Goal: Task Accomplishment & Management: Complete application form

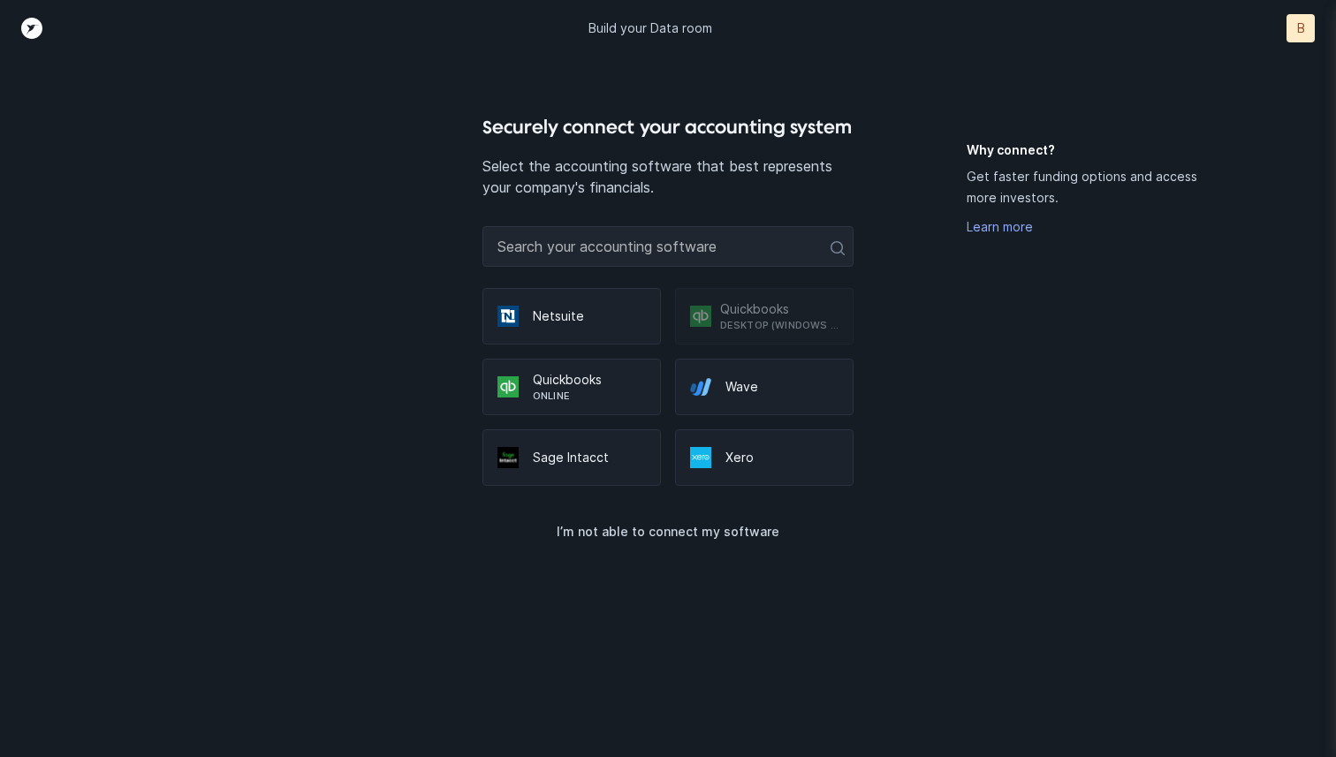
click at [618, 401] on p "Online" at bounding box center [589, 396] width 113 height 14
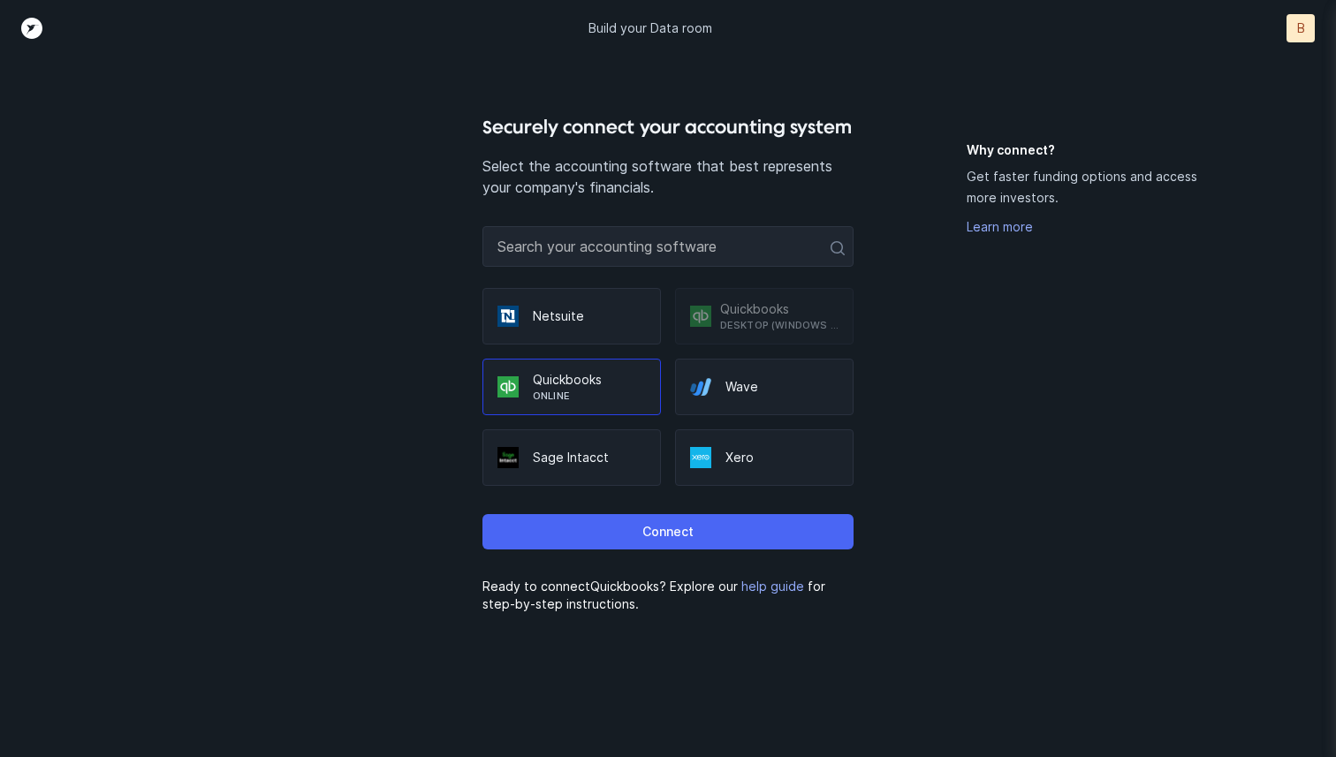
click at [666, 534] on p "Connect" at bounding box center [667, 531] width 51 height 21
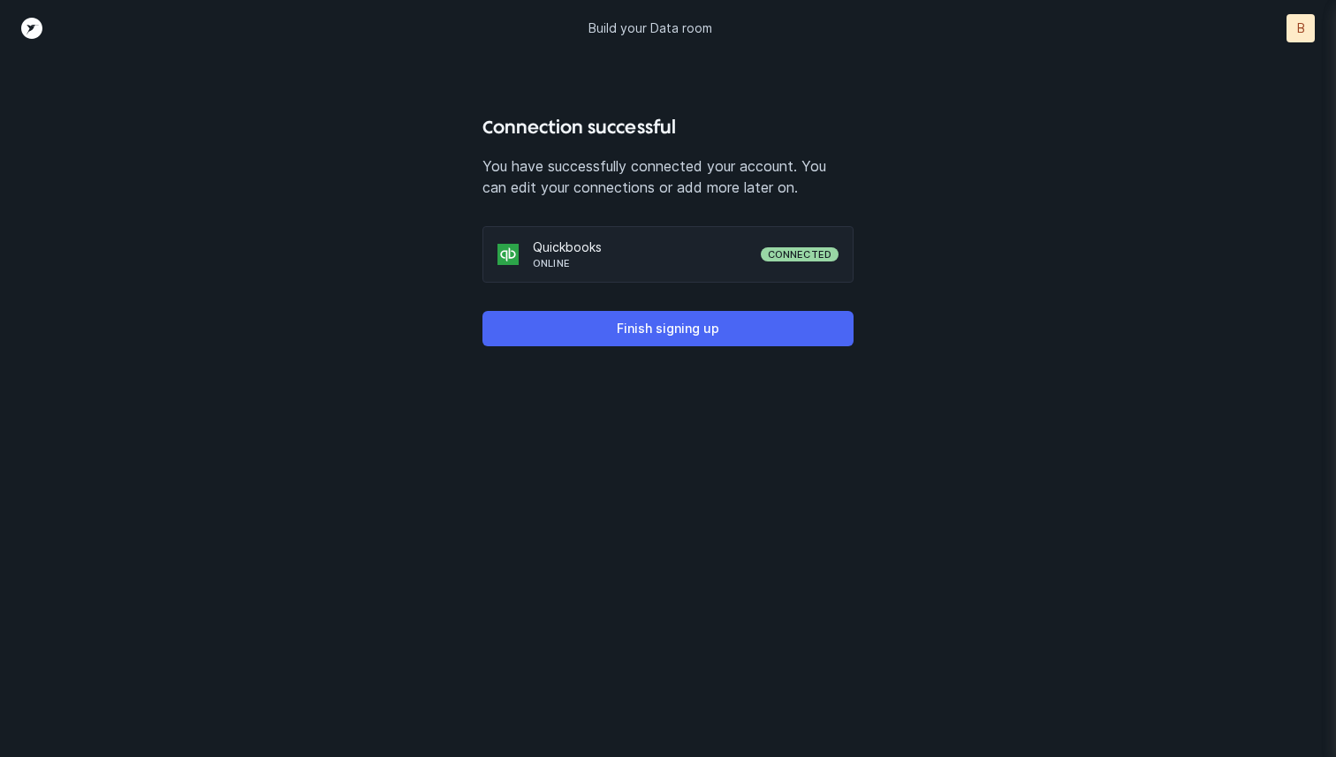
click at [809, 337] on button "Finish signing up" at bounding box center [667, 328] width 371 height 35
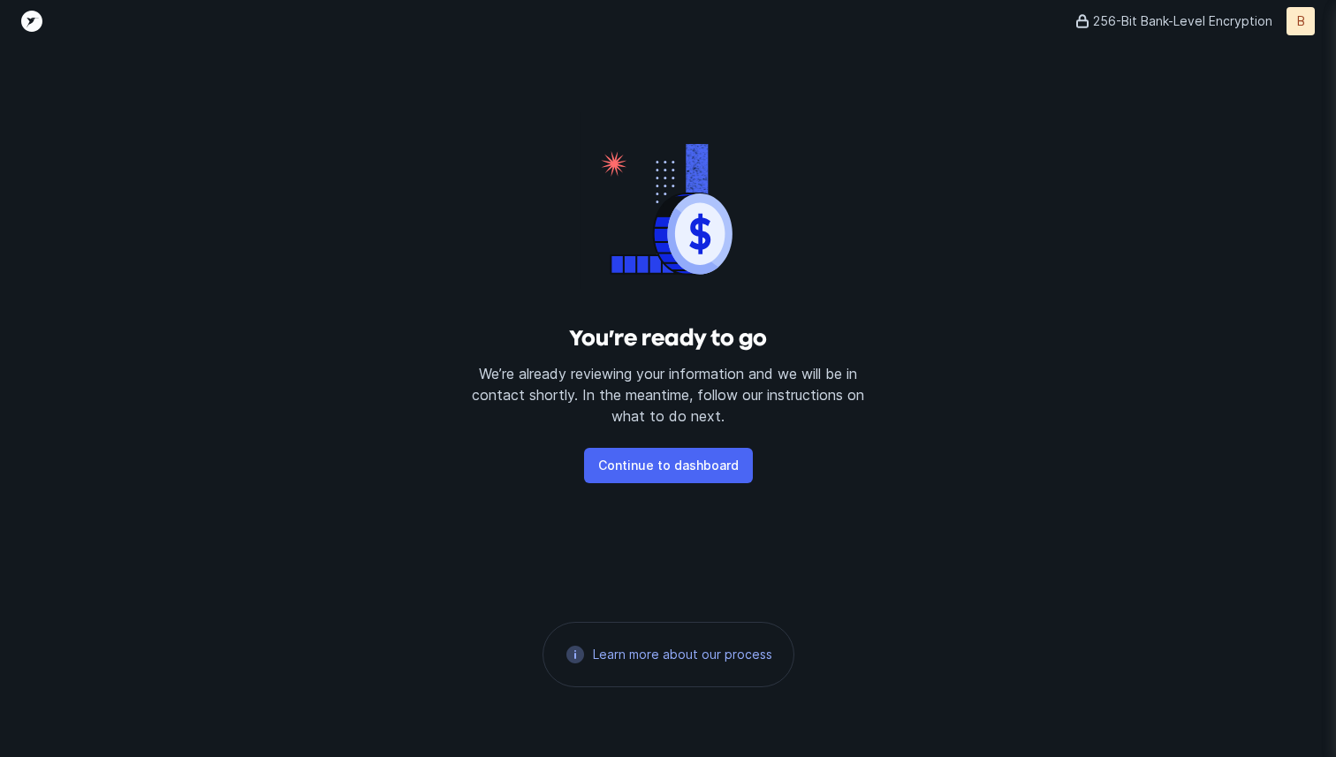
click at [708, 462] on p "Continue to dashboard" at bounding box center [668, 465] width 140 height 21
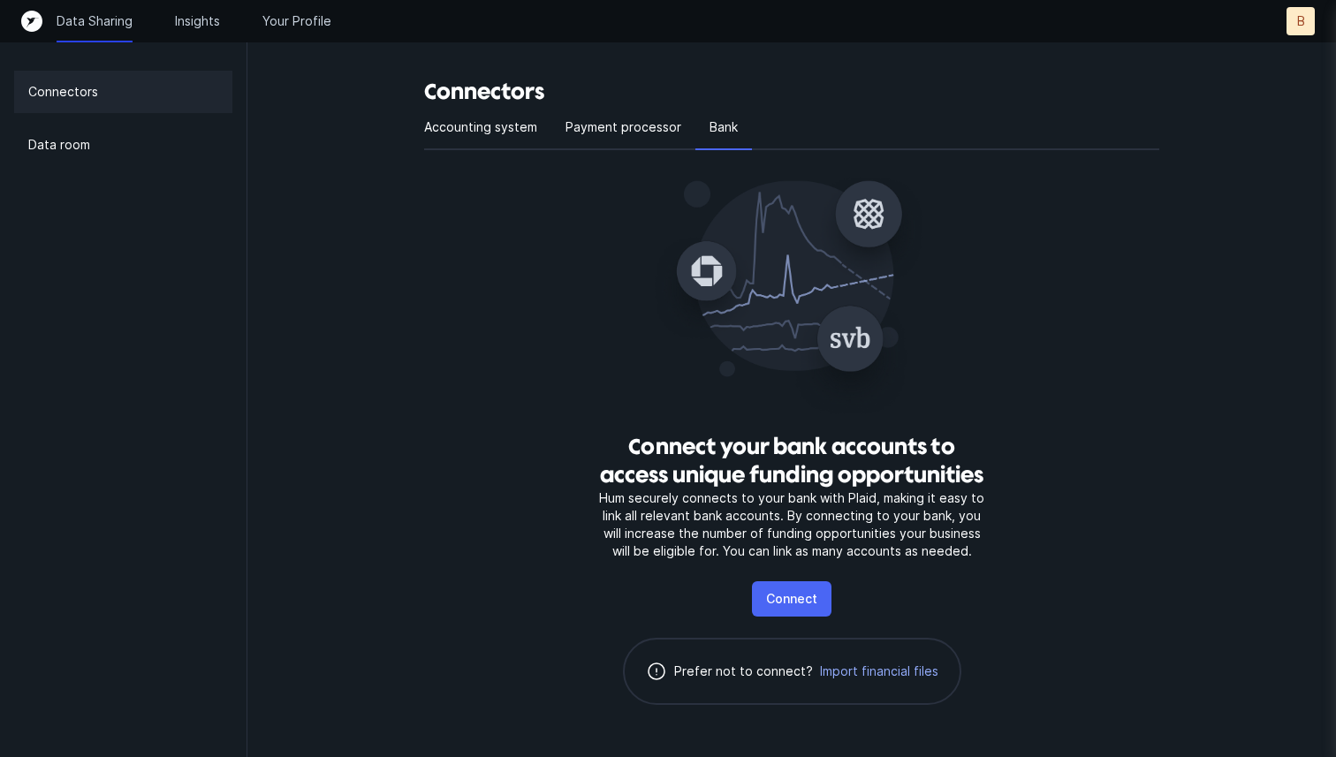
click at [782, 597] on p "Connect" at bounding box center [791, 598] width 51 height 21
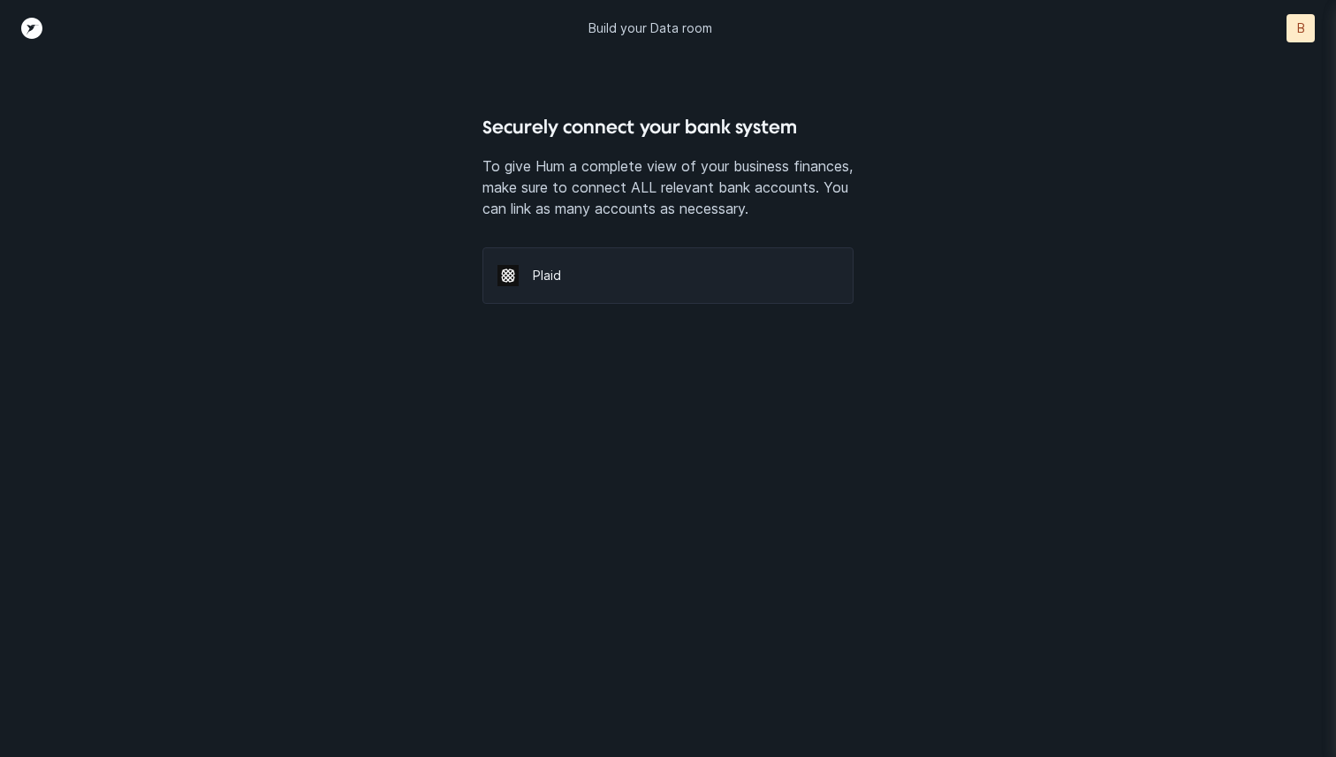
click at [580, 299] on div "Plaid" at bounding box center [667, 275] width 371 height 57
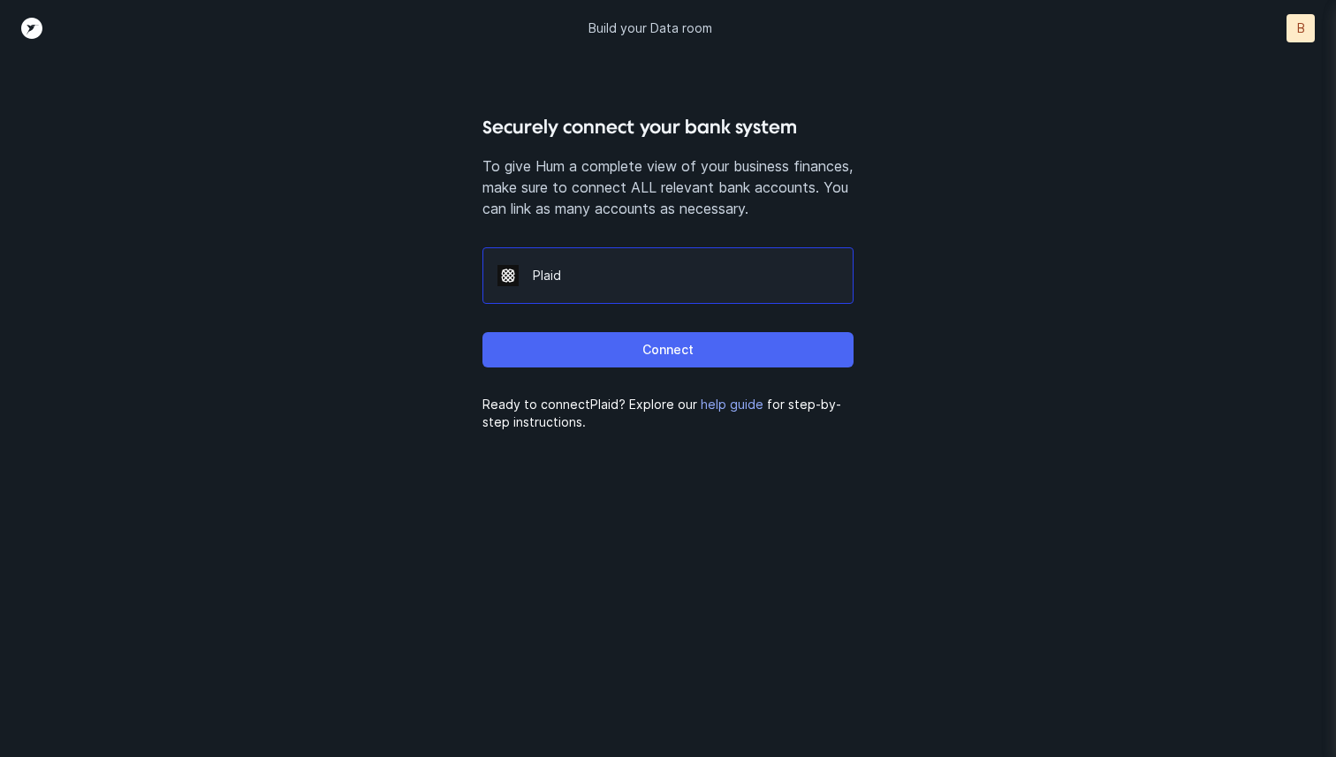
click at [619, 345] on button "Connect" at bounding box center [667, 349] width 371 height 35
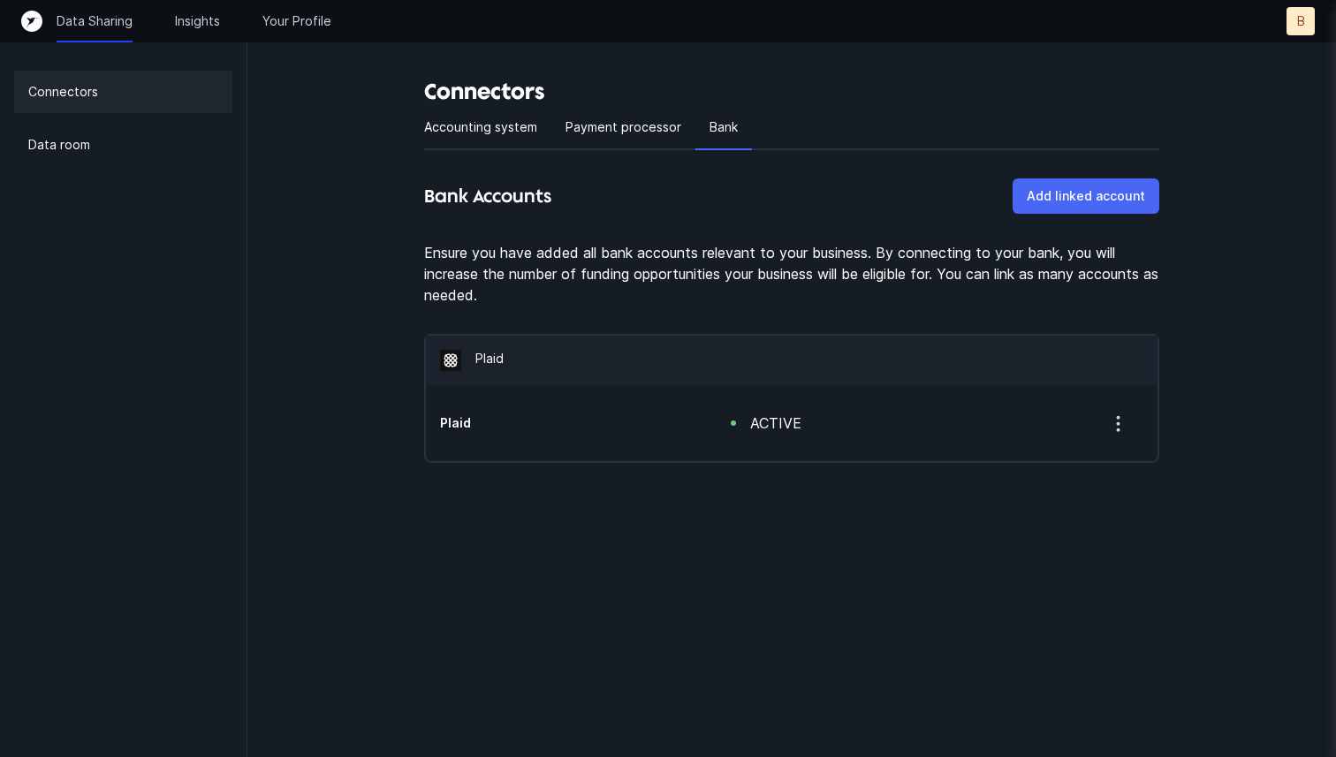
click at [1071, 188] on p "Add linked account" at bounding box center [1086, 196] width 118 height 21
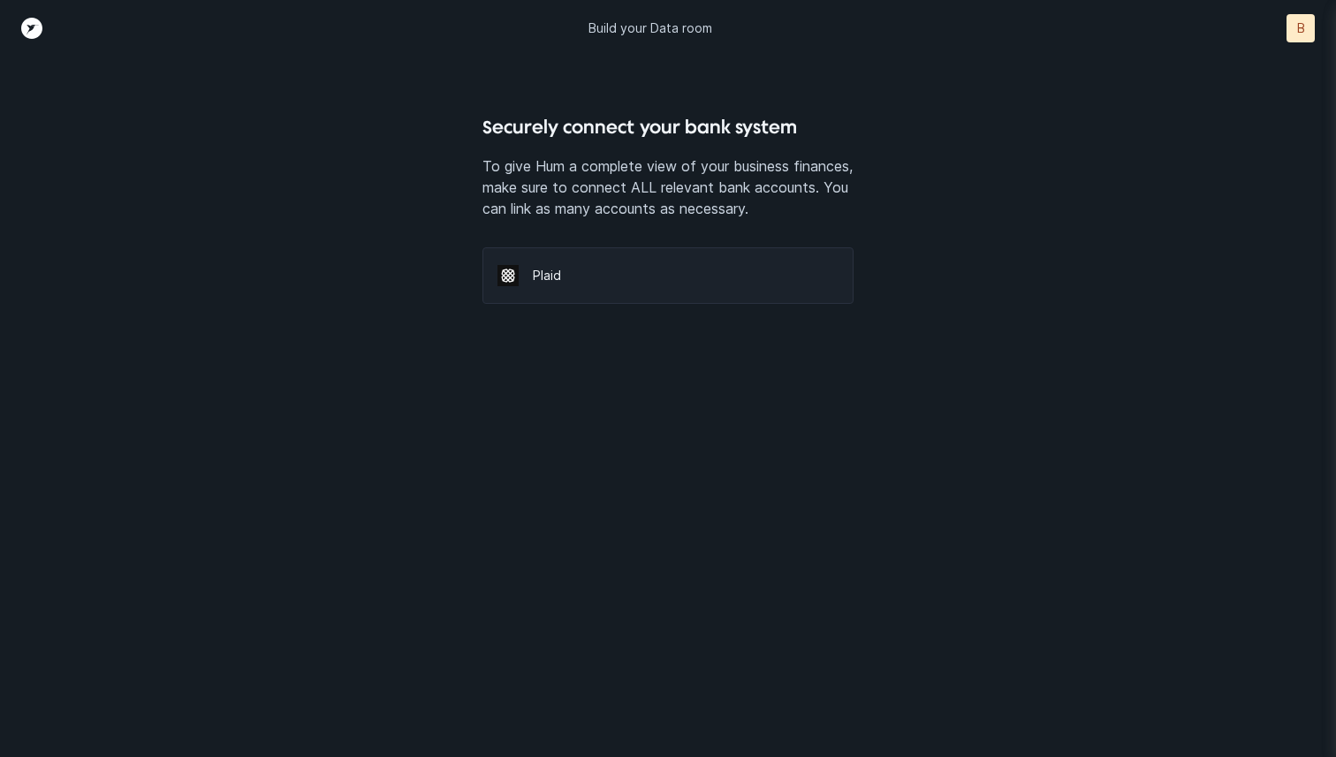
click at [628, 293] on div "Plaid" at bounding box center [667, 275] width 371 height 57
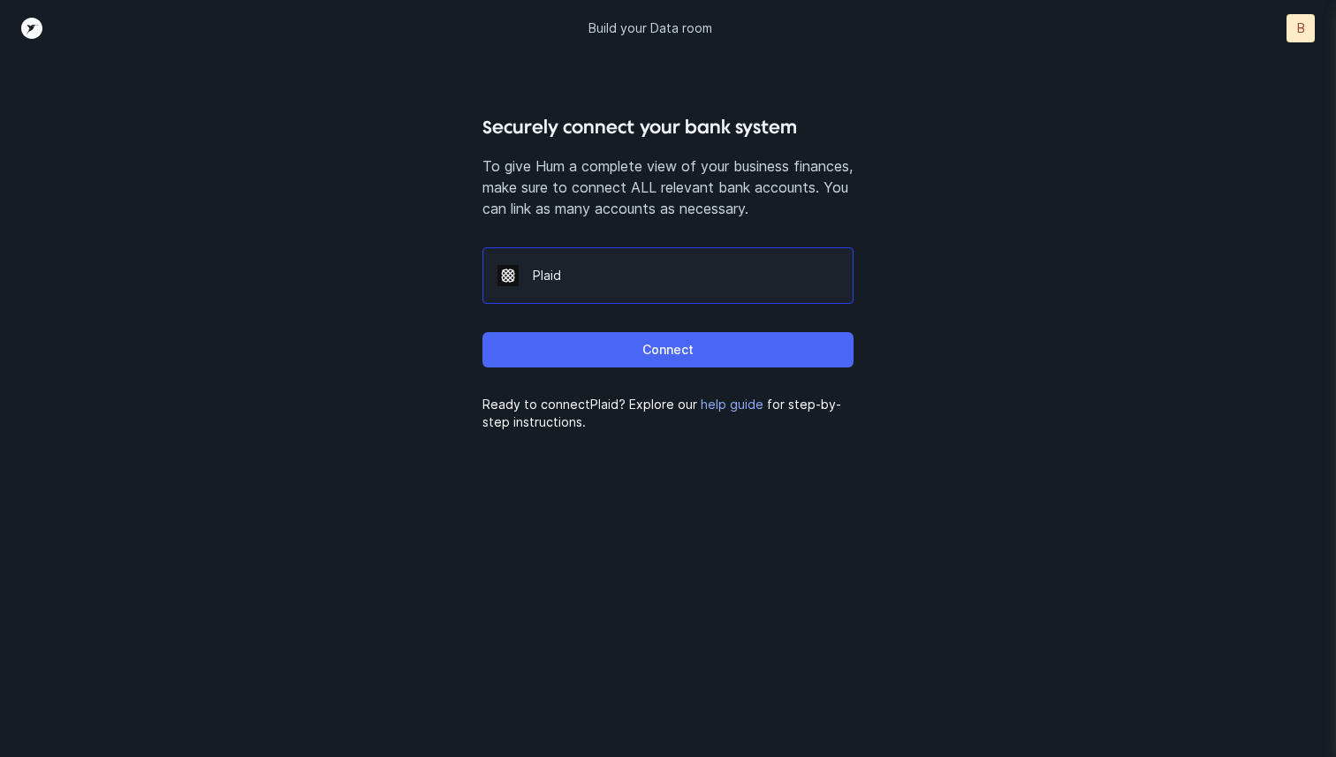
click at [666, 355] on p "Connect" at bounding box center [667, 349] width 51 height 21
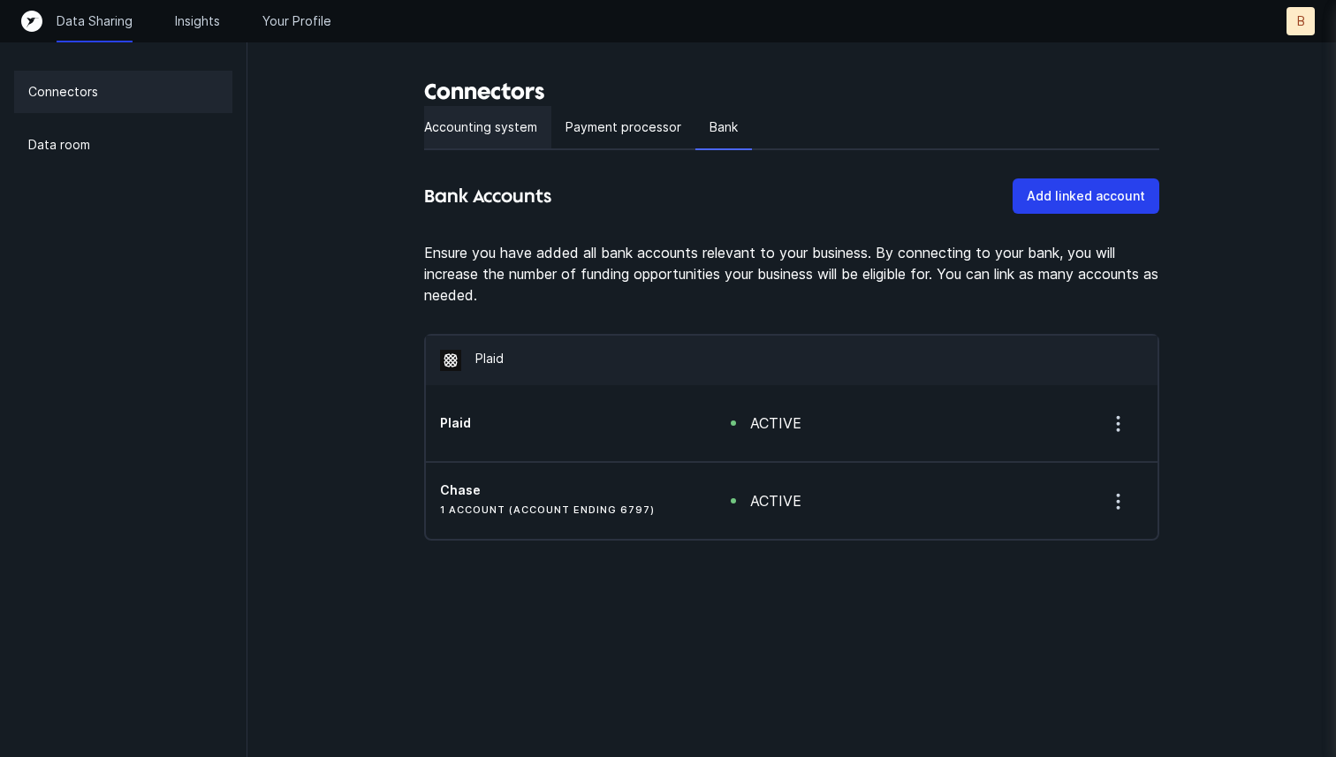
click at [504, 127] on p "Accounting system" at bounding box center [480, 127] width 113 height 21
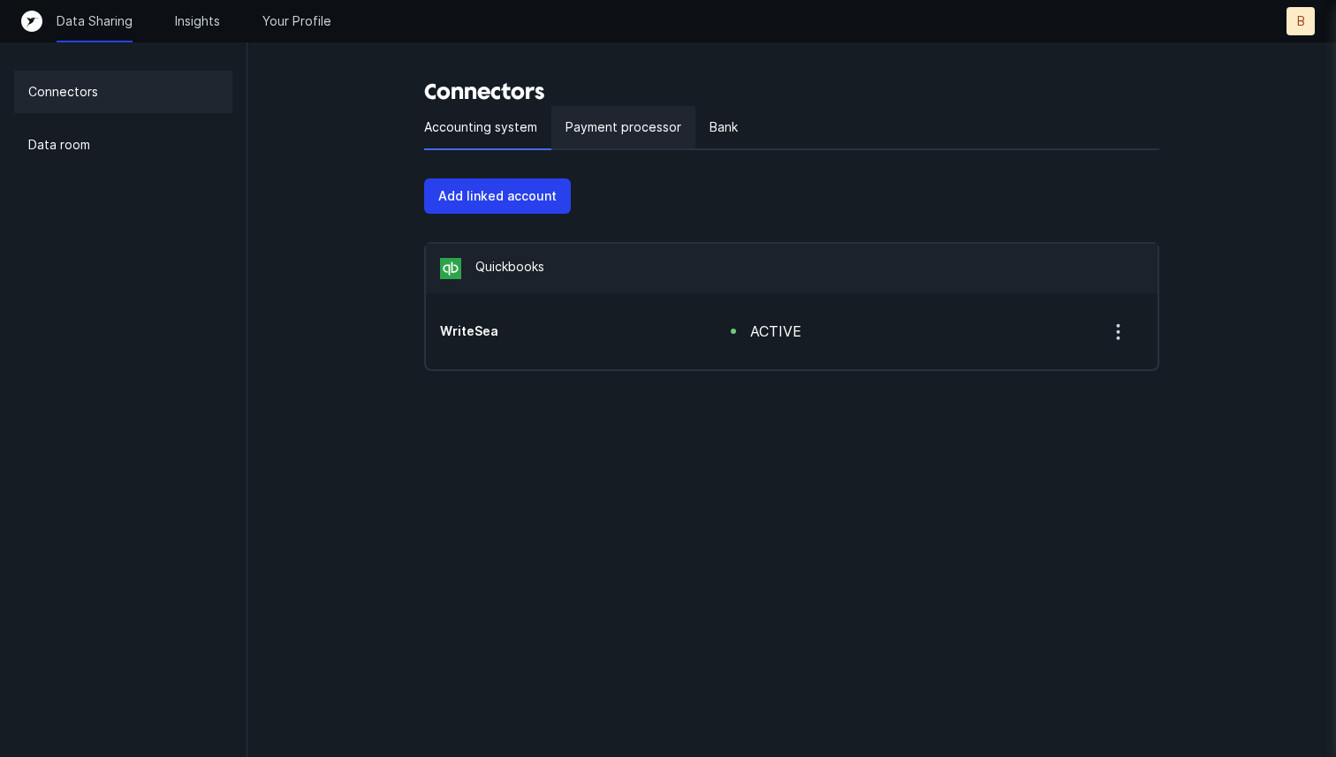
click at [614, 135] on p "Payment processor" at bounding box center [623, 127] width 116 height 21
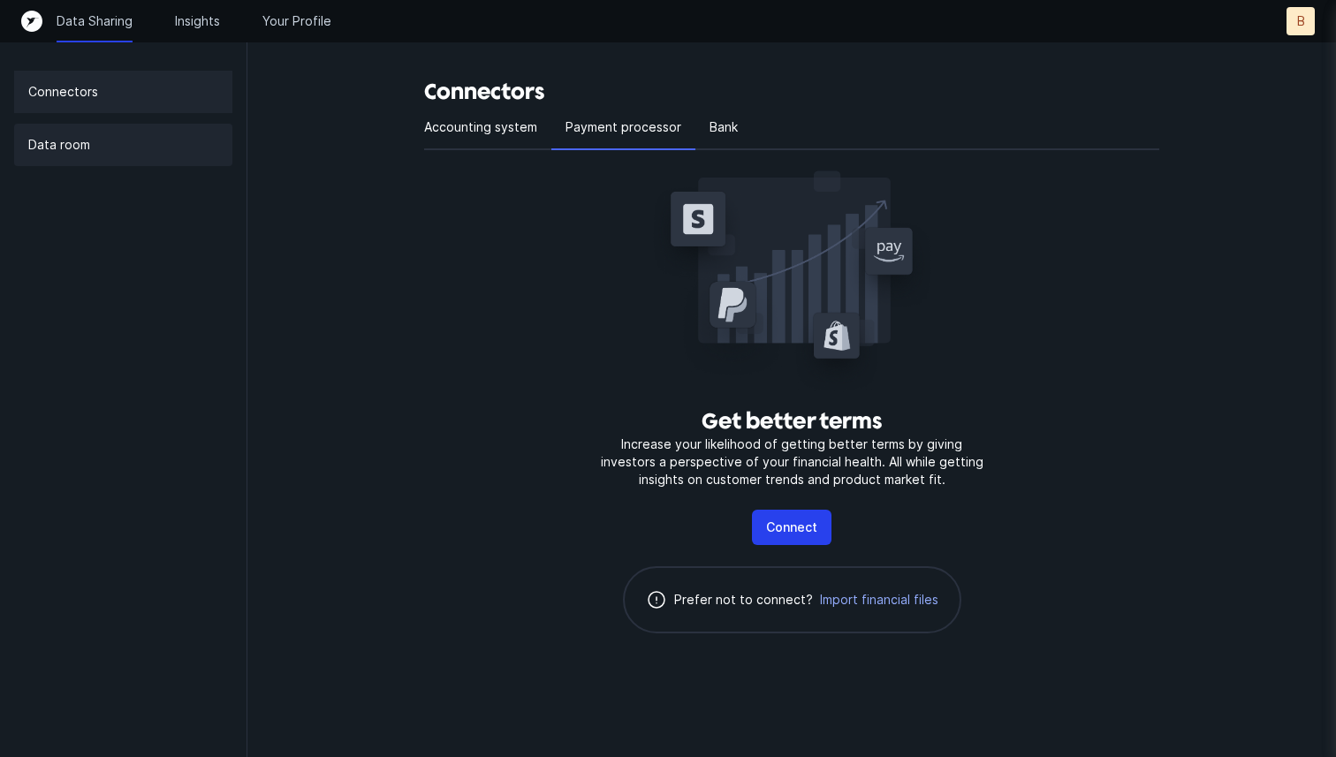
click at [190, 149] on div "Data room" at bounding box center [123, 145] width 218 height 42
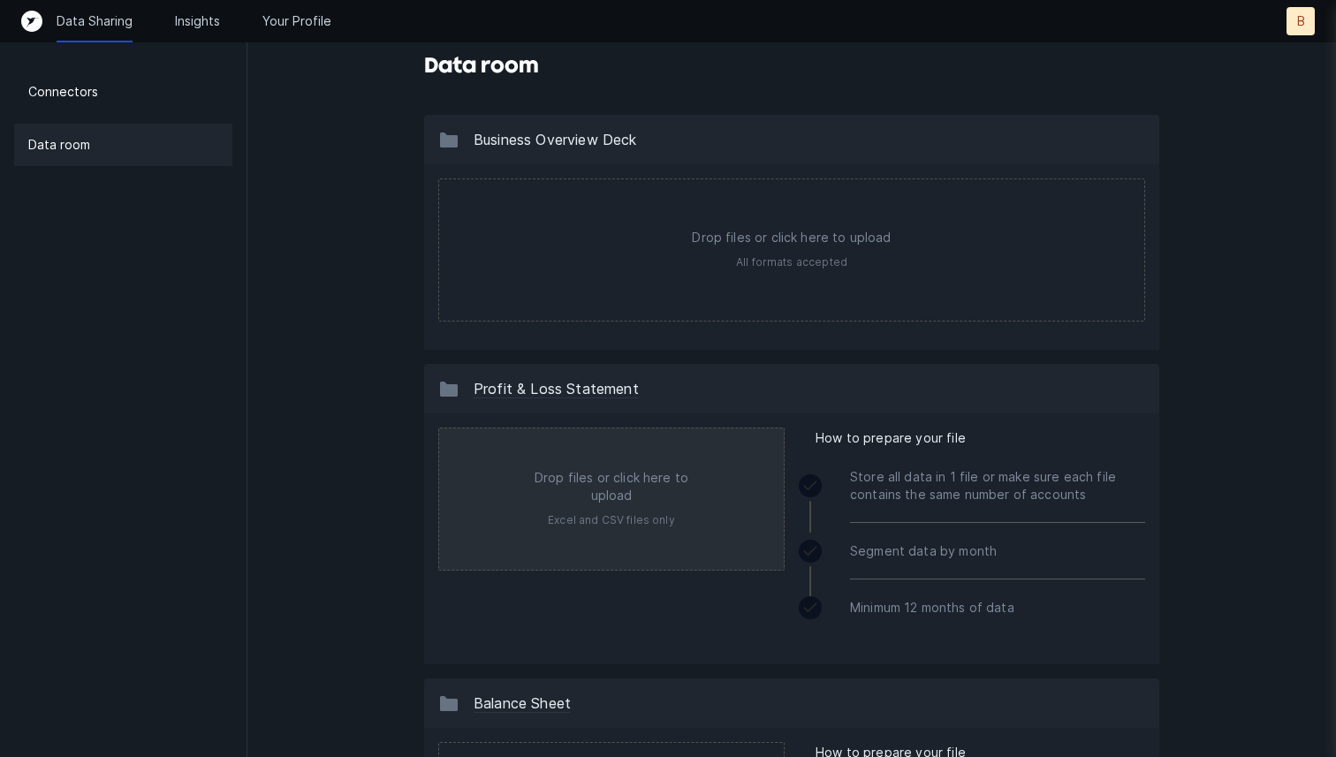
scroll to position [47, 0]
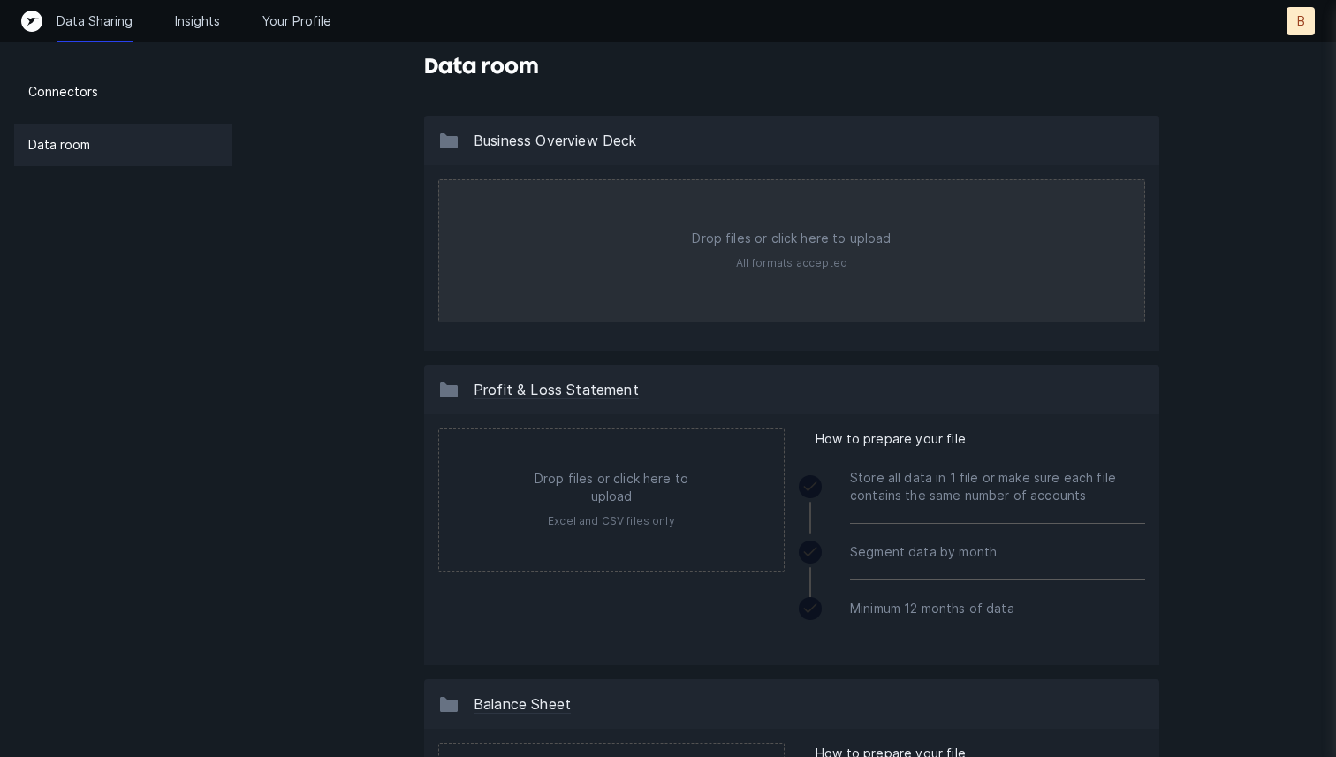
click at [830, 288] on input "file" at bounding box center [791, 250] width 705 height 141
click at [718, 283] on input "file" at bounding box center [791, 250] width 705 height 141
click at [623, 246] on input "file" at bounding box center [791, 250] width 705 height 141
click at [570, 262] on input "file" at bounding box center [791, 250] width 705 height 141
type input "C:\fakepath\_WriteSea Proposal Deck CIO (2).pdf"
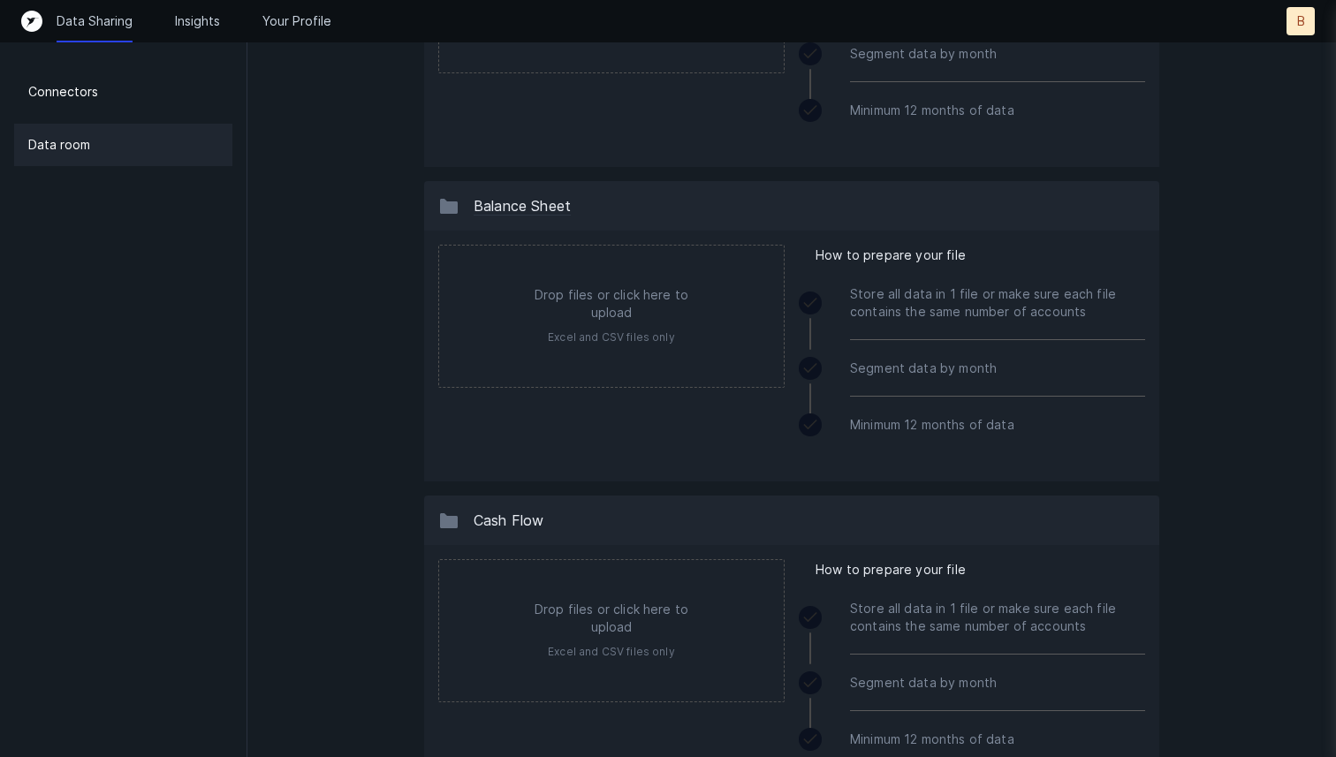
scroll to position [609, 0]
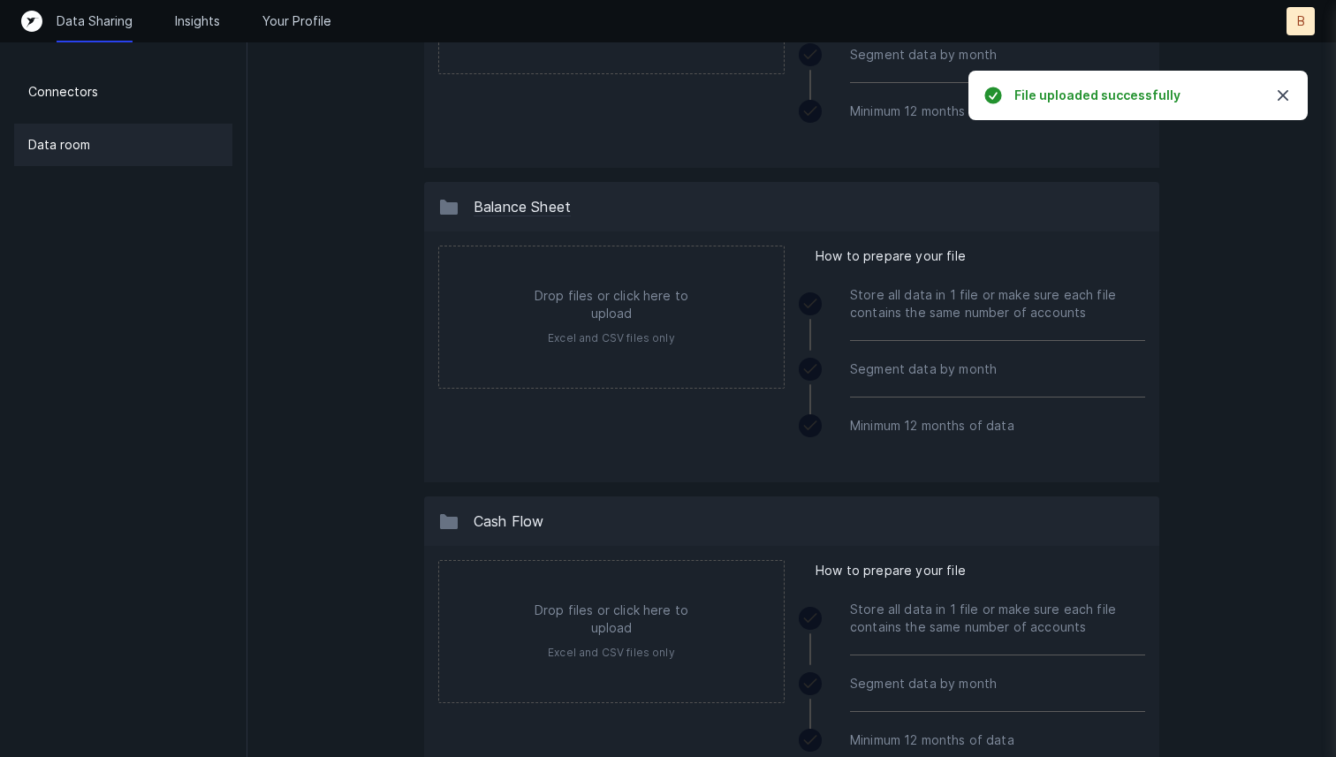
click at [1274, 94] on icon "button" at bounding box center [1282, 95] width 21 height 21
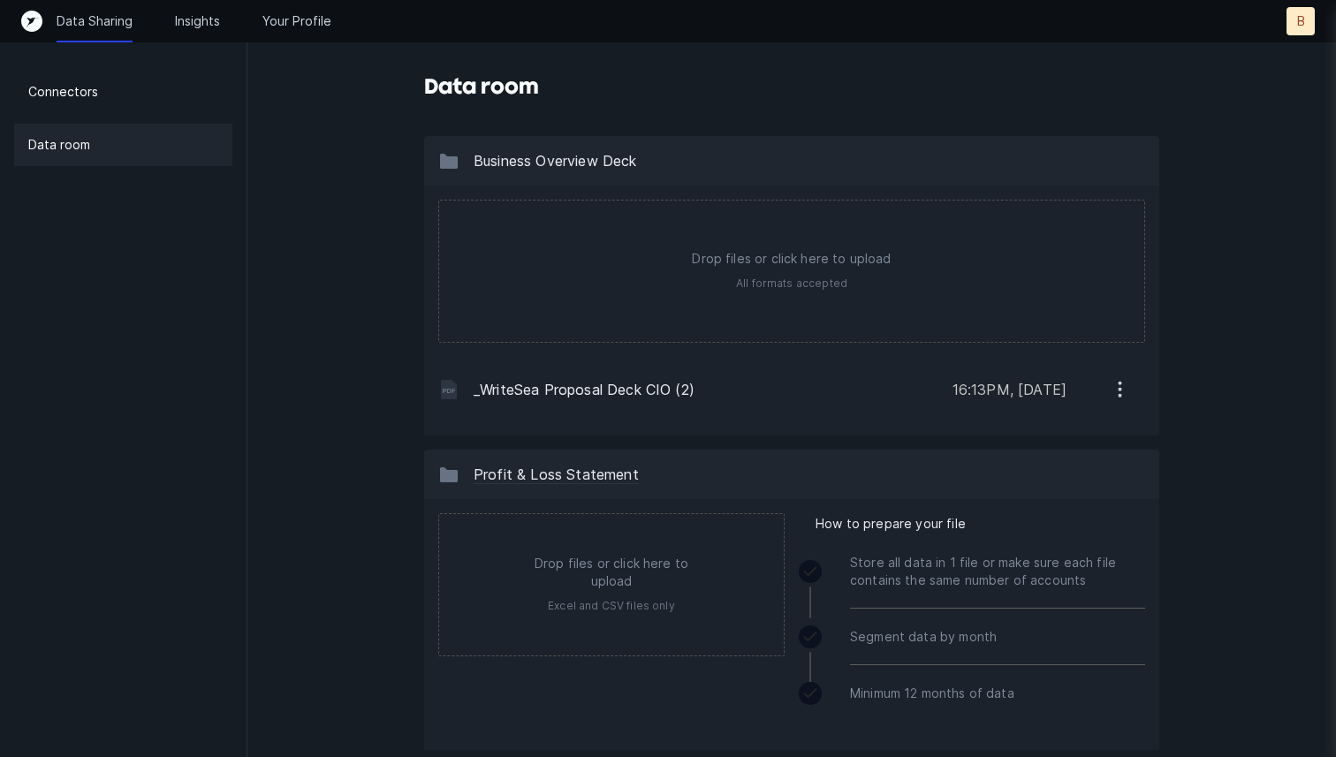
scroll to position [0, 0]
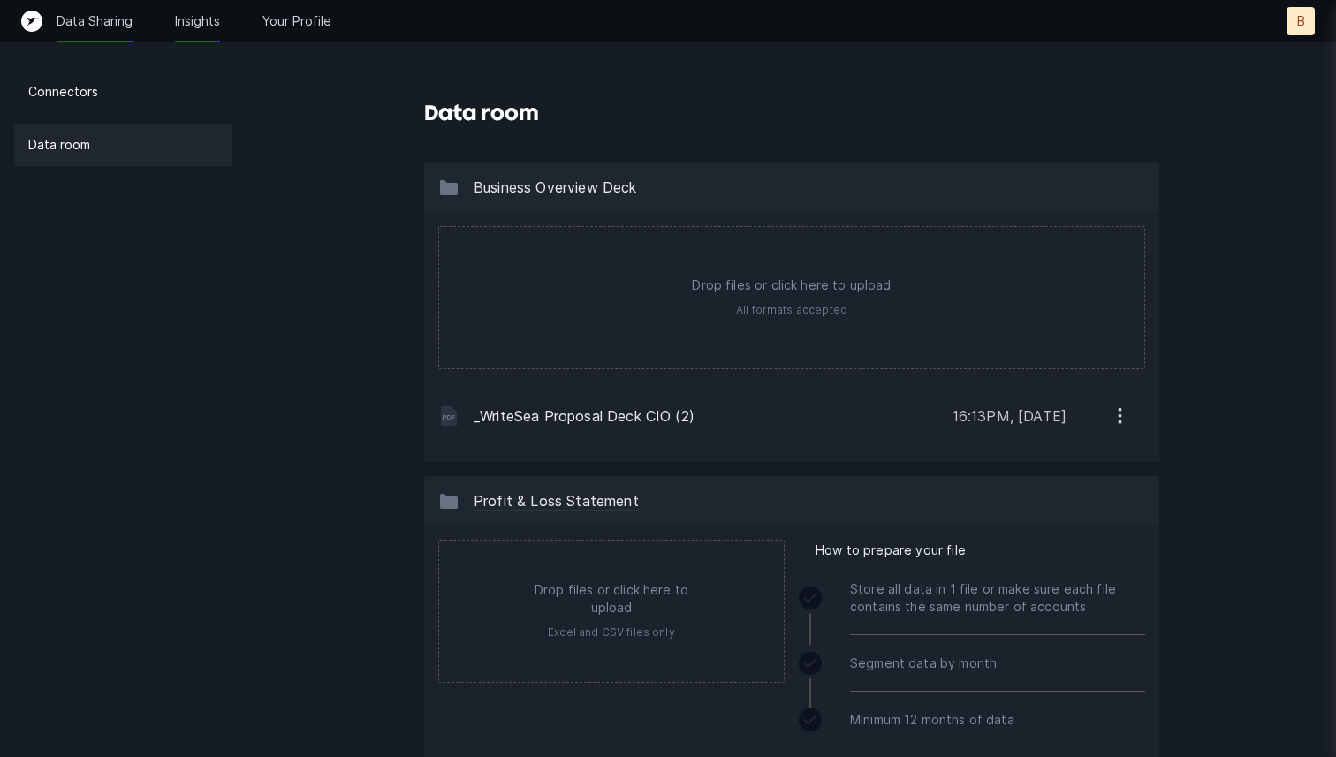
click at [203, 25] on p "Insights" at bounding box center [197, 21] width 45 height 18
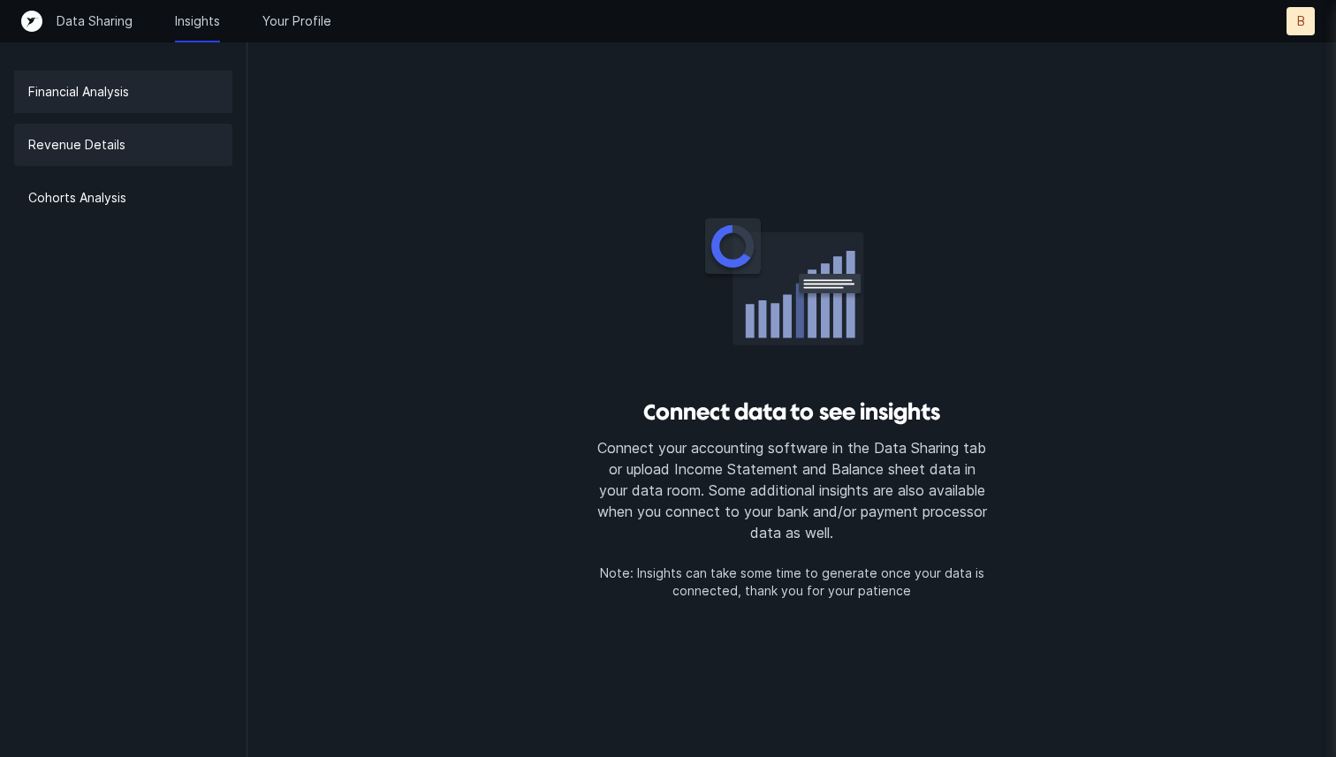
click at [105, 153] on p "Revenue Details" at bounding box center [76, 144] width 97 height 21
click at [101, 208] on div "Cohorts Analysis" at bounding box center [123, 198] width 218 height 42
click at [96, 102] on div "Financial Analysis" at bounding box center [123, 92] width 218 height 42
click at [298, 19] on p "Your Profile" at bounding box center [296, 21] width 69 height 18
